Goal: Find specific page/section: Find specific page/section

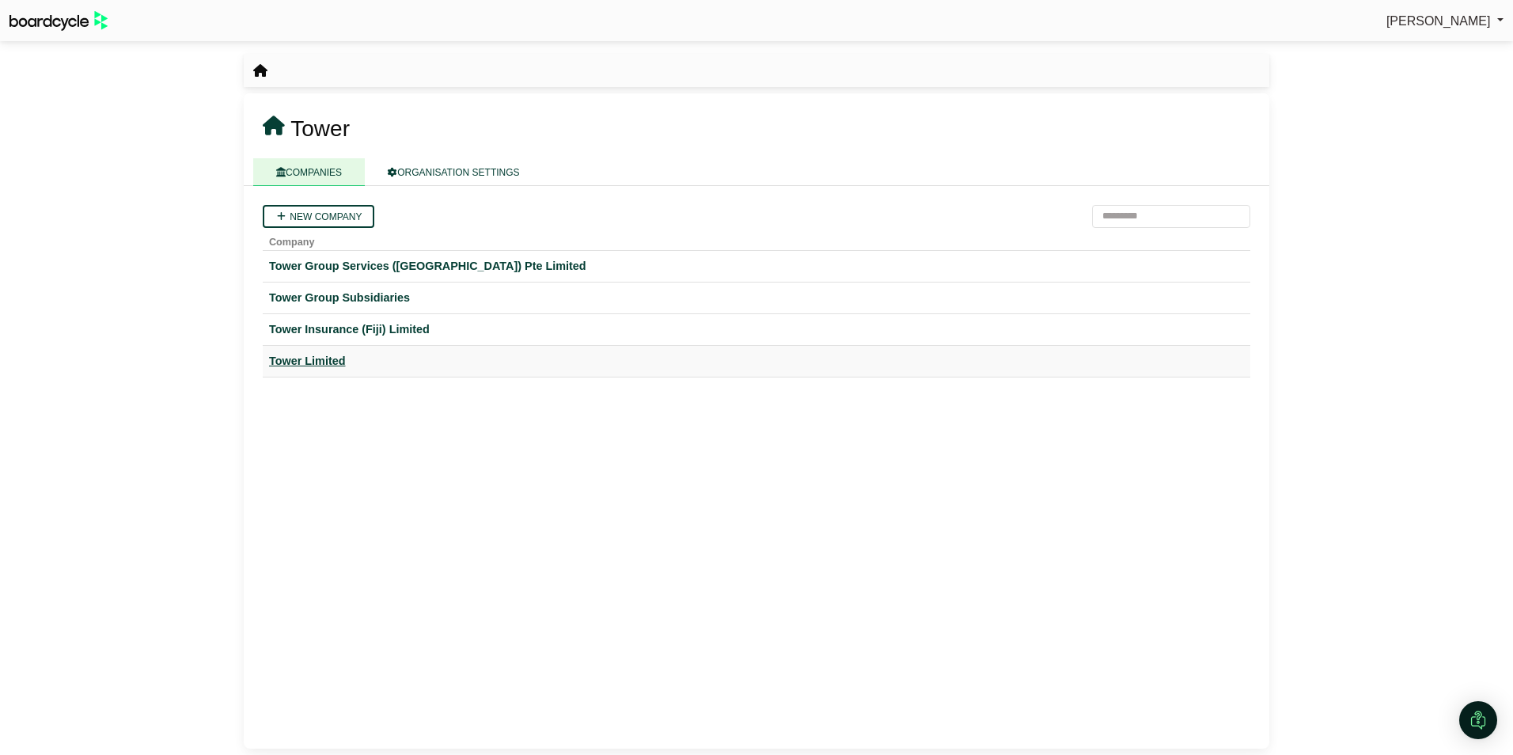
click at [288, 358] on div "Tower Limited" at bounding box center [756, 361] width 975 height 18
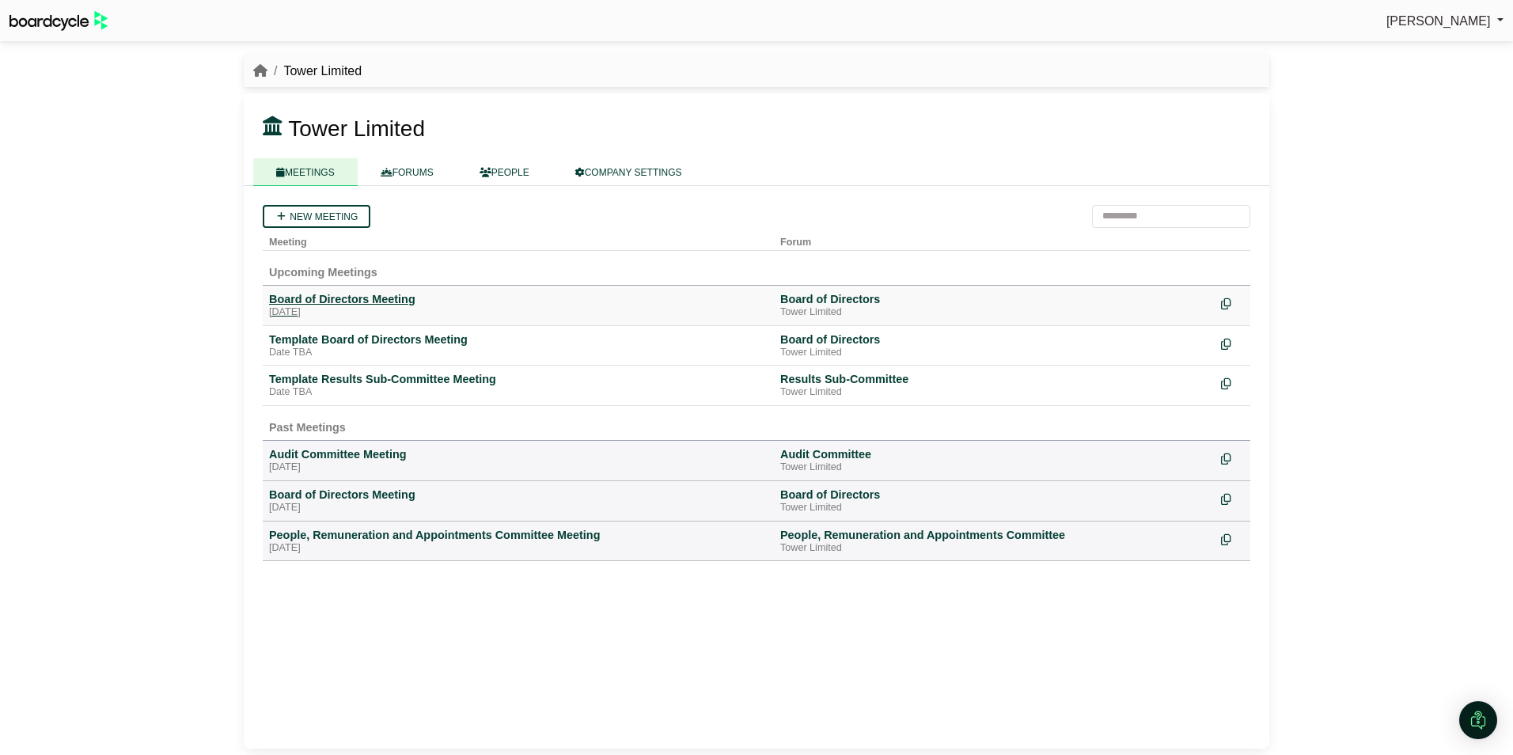
click at [342, 302] on div "Board of Directors Meeting" at bounding box center [518, 299] width 499 height 14
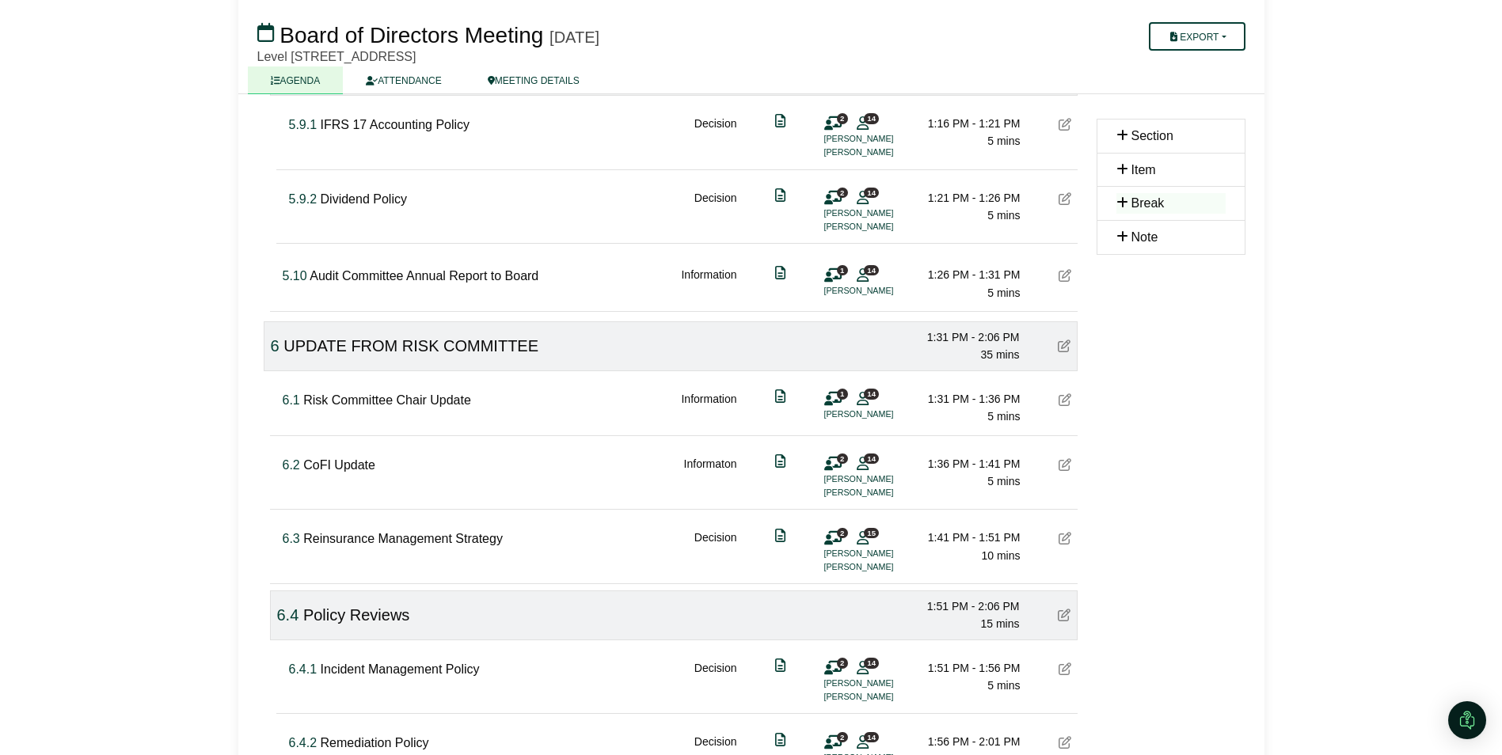
scroll to position [3008, 0]
